Goal: Book appointment/travel/reservation

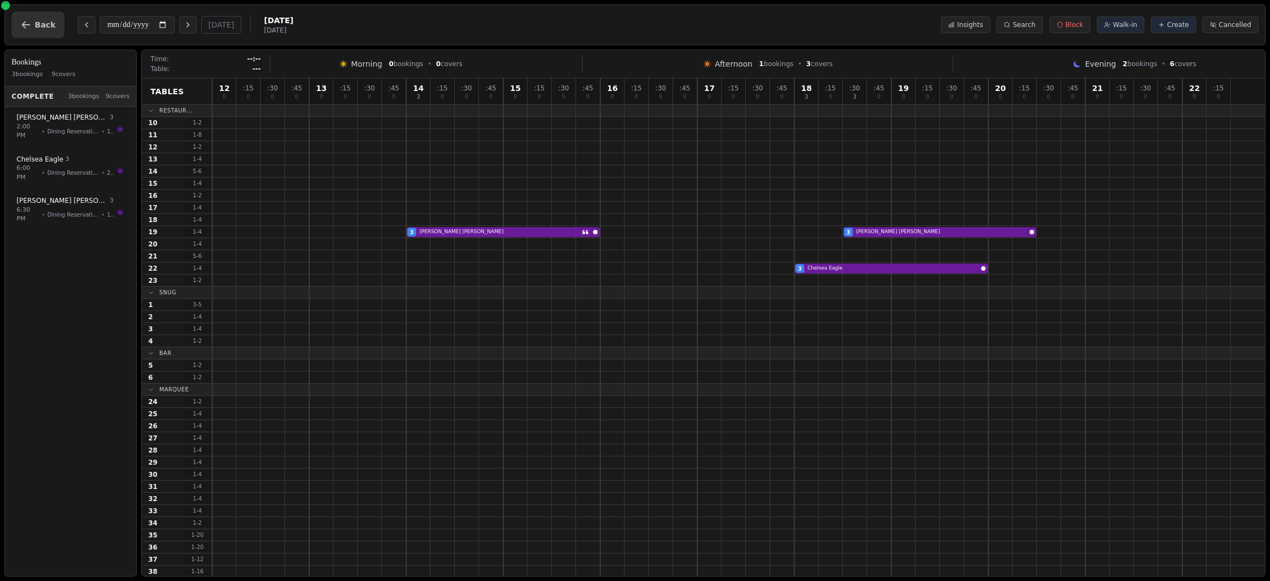
click at [42, 16] on button "Back" at bounding box center [38, 25] width 53 height 26
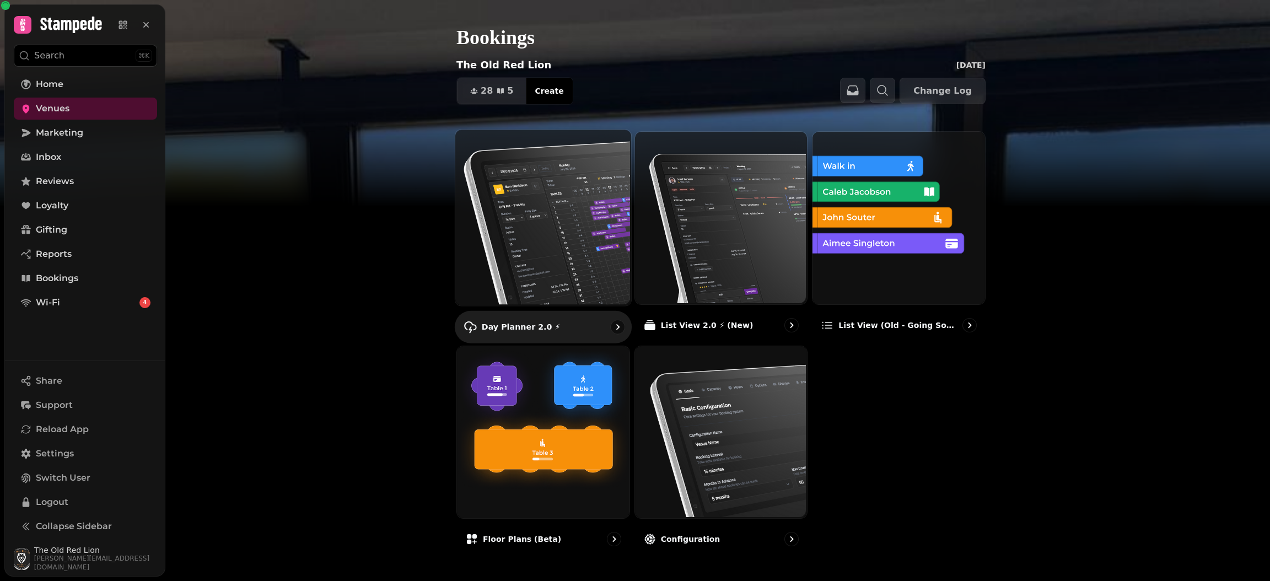
click at [530, 228] on img at bounding box center [542, 216] width 176 height 176
click at [525, 216] on img at bounding box center [542, 216] width 176 height 176
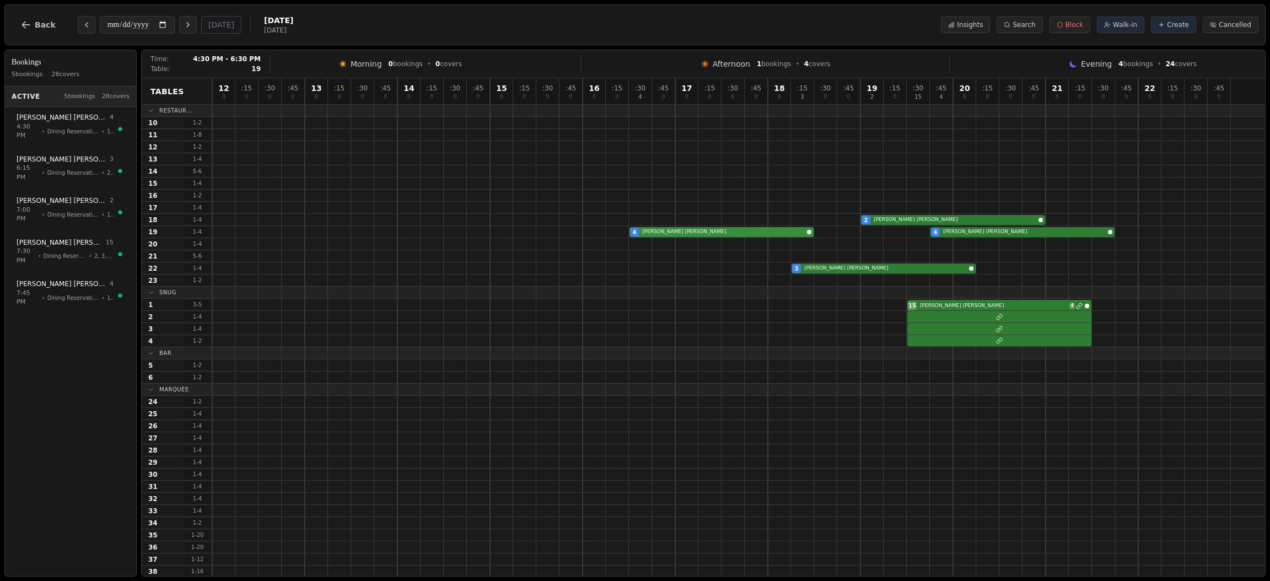
click at [642, 234] on div "4 Paula Corrigan 4 Alex Rolfe" at bounding box center [738, 232] width 1053 height 12
select select "****"
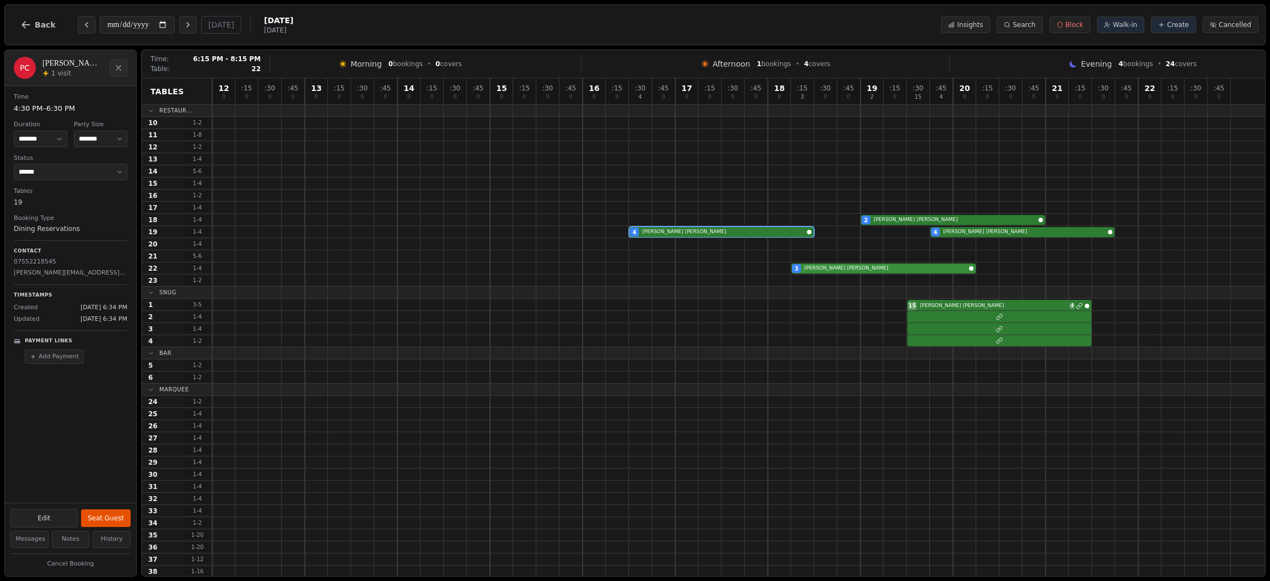
click at [867, 270] on div "3 Caroline Jellis" at bounding box center [738, 268] width 1053 height 12
click at [991, 218] on div "2 Sherrie Chapman" at bounding box center [738, 220] width 1053 height 12
click at [991, 232] on div "4 Paula Corrigan 4 Alex Rolfe" at bounding box center [738, 232] width 1053 height 12
select select "*"
click at [195, 23] on button "Next day" at bounding box center [188, 25] width 18 height 18
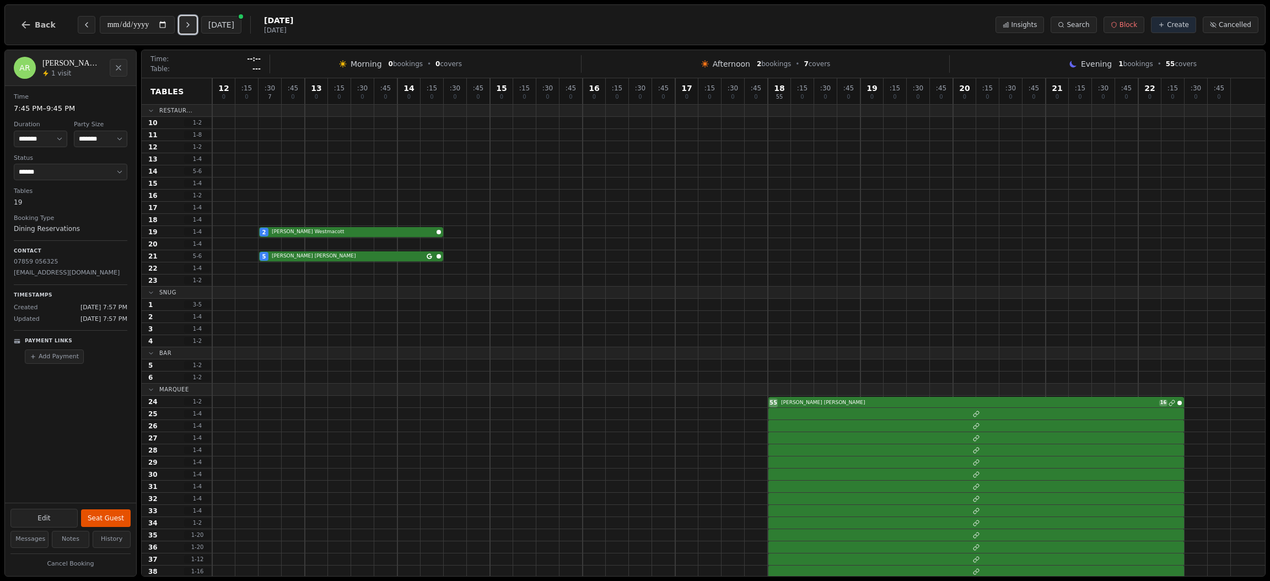
click at [195, 23] on button "Next day" at bounding box center [188, 25] width 18 height 18
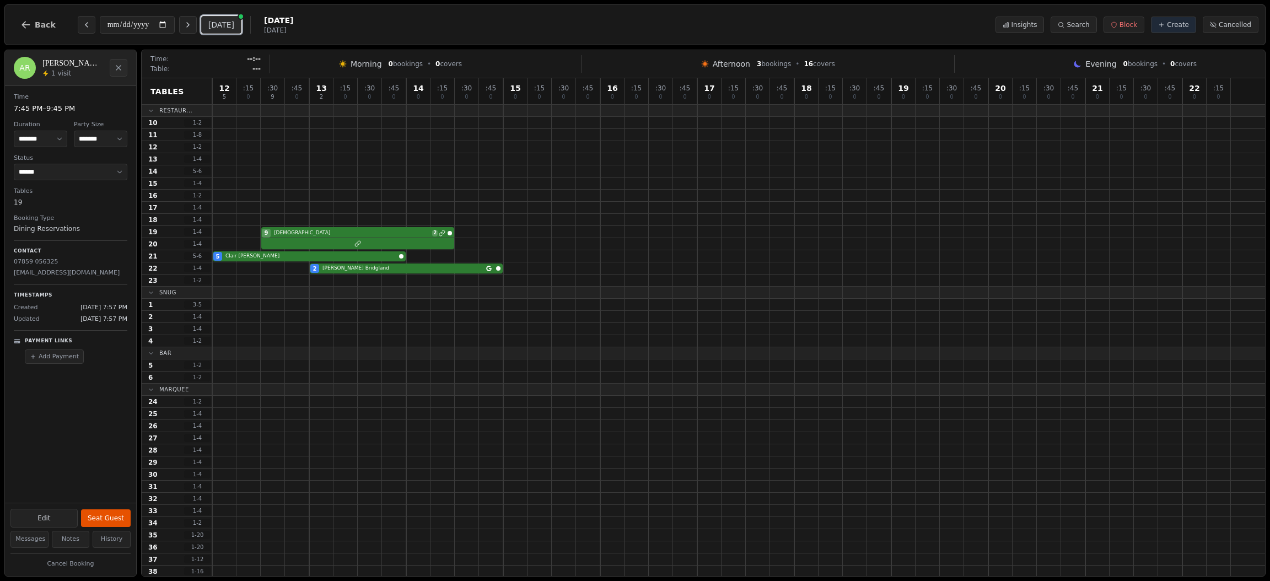
click at [216, 19] on button "[DATE]" at bounding box center [221, 25] width 40 height 18
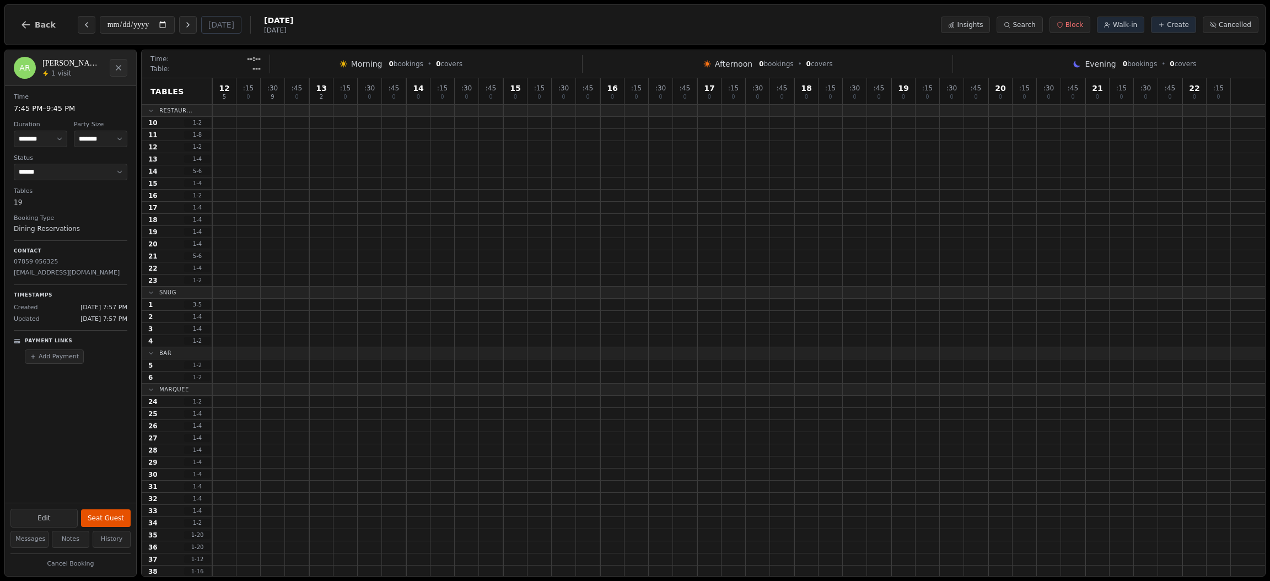
type input "**********"
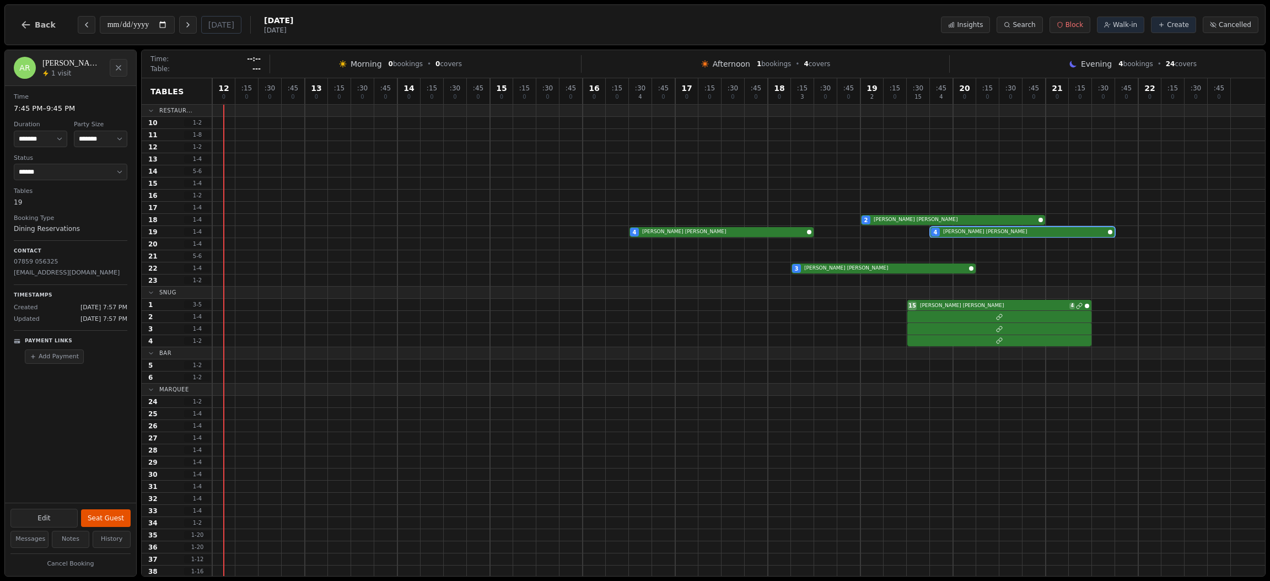
click at [84, 73] on div "1 visit" at bounding box center [72, 73] width 61 height 9
click at [977, 307] on div "15 Greg Alderman 4" at bounding box center [738, 305] width 1053 height 12
select select "**"
